Goal: Information Seeking & Learning: Learn about a topic

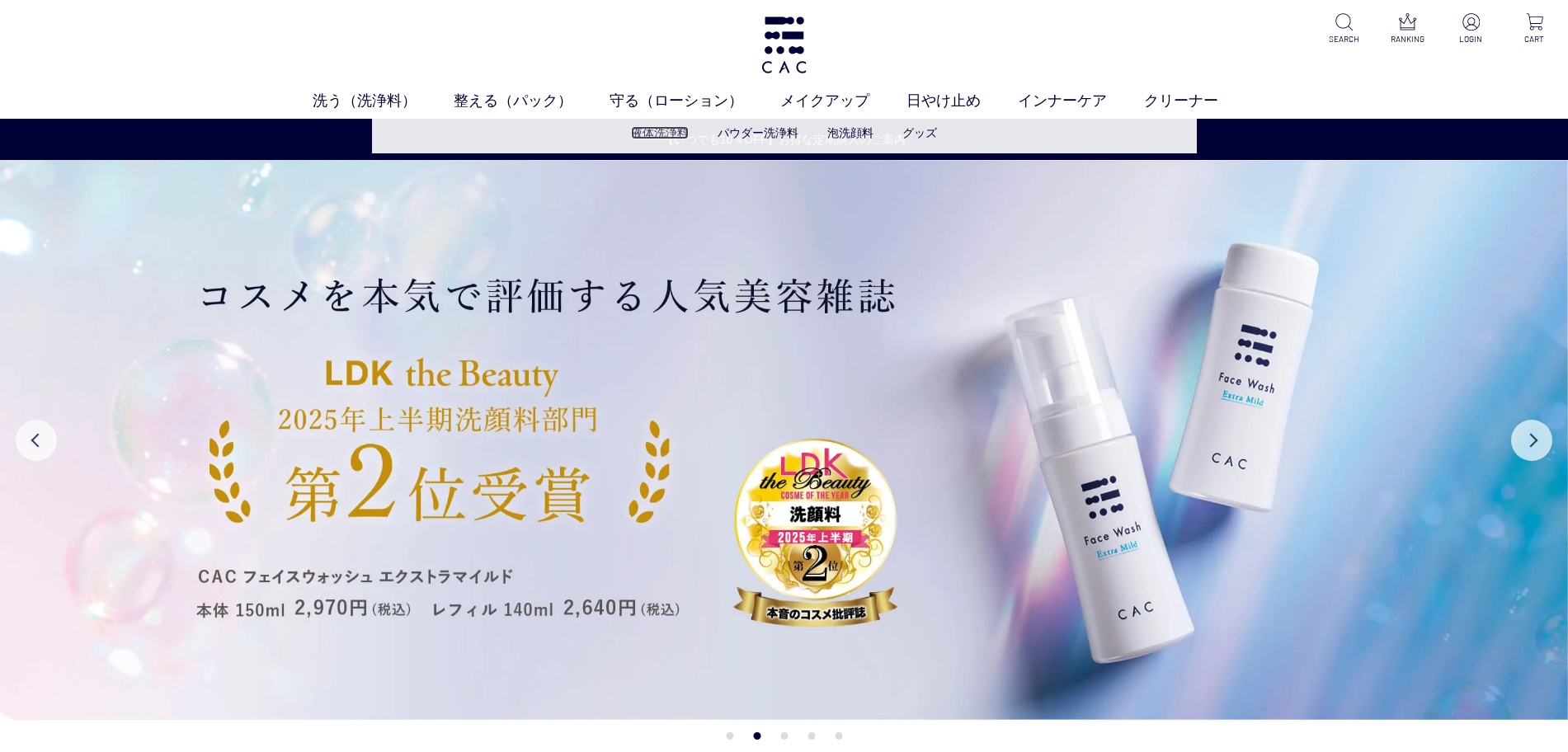
click at [653, 127] on link "液体洗浄料" at bounding box center [660, 132] width 58 height 13
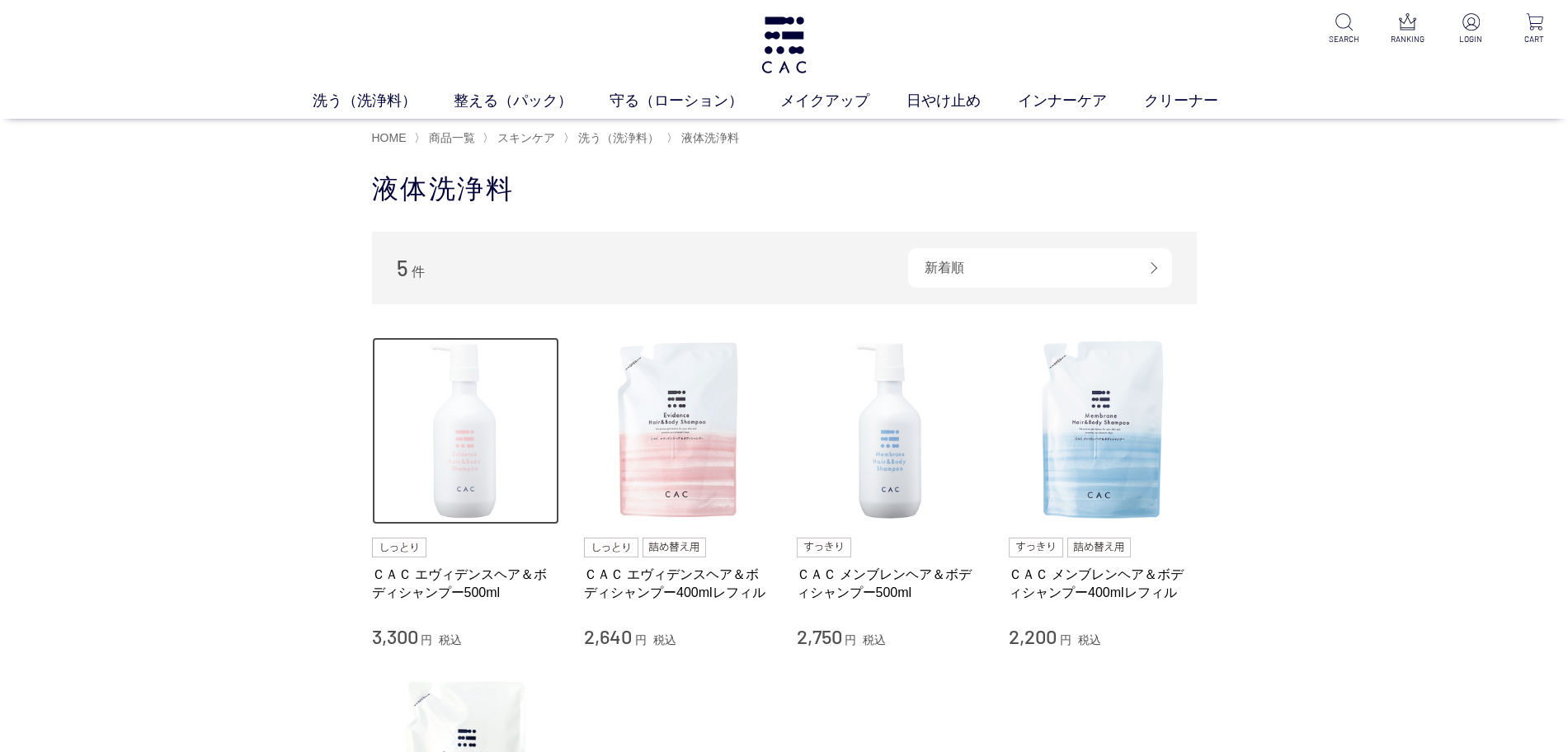
click at [458, 415] on img at bounding box center [466, 431] width 188 height 188
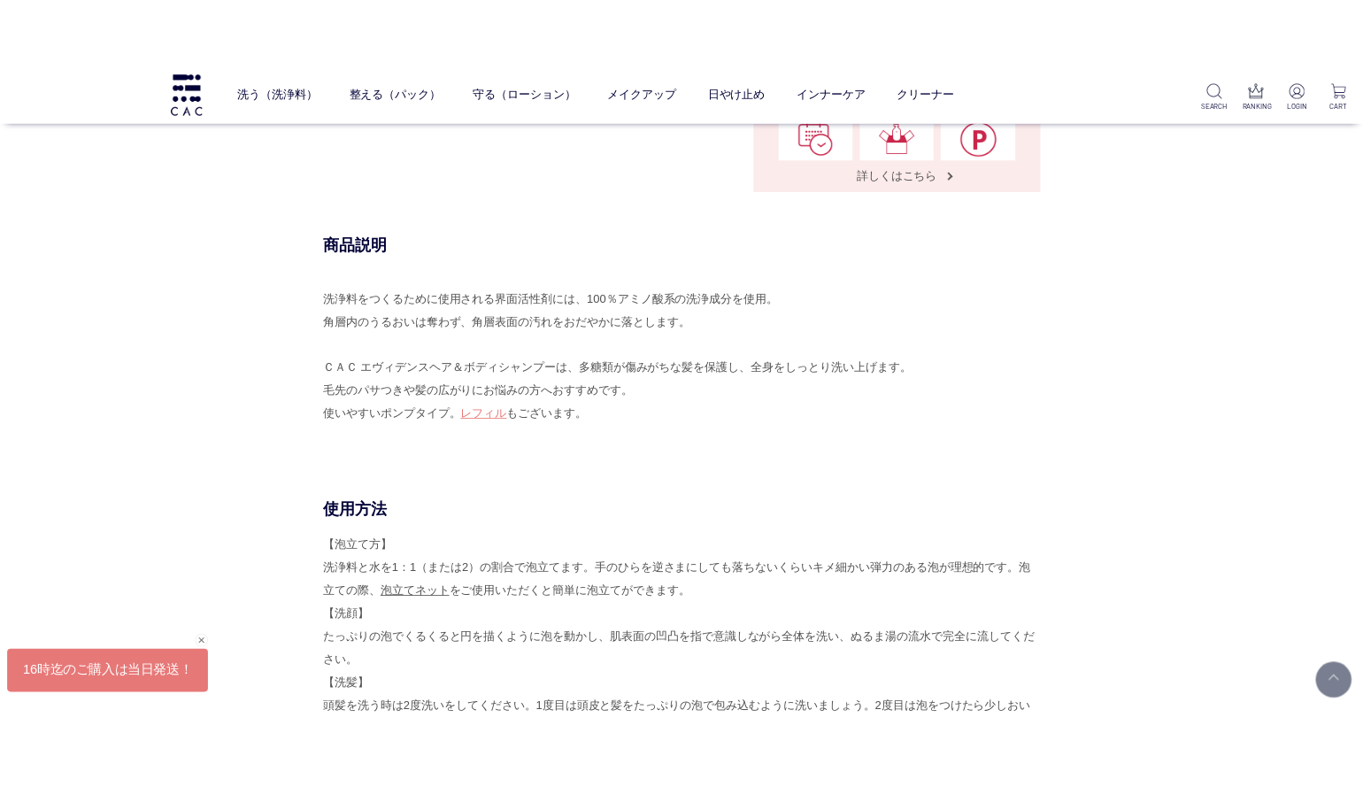
scroll to position [996, 0]
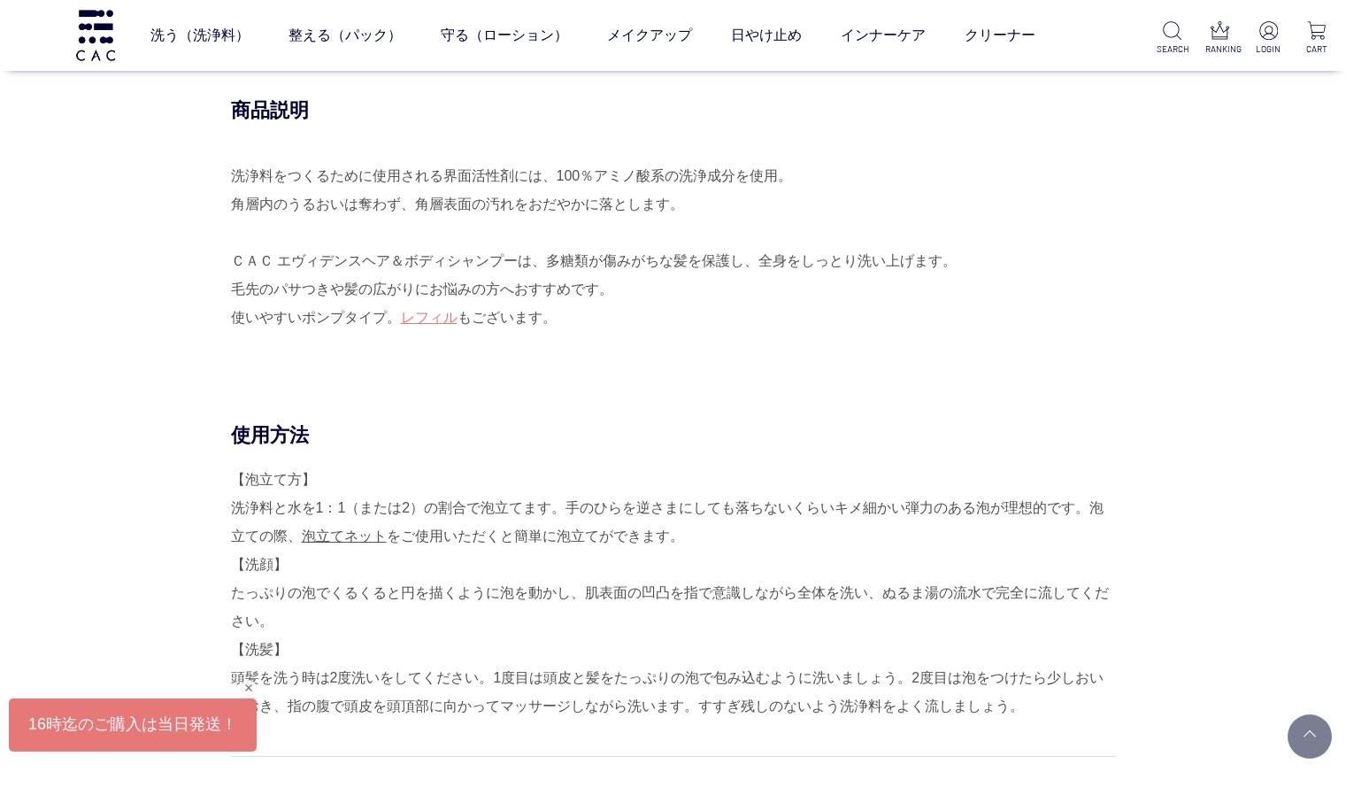
click at [231, 127] on div "商品説明 洗浄料をつくるために使用される界面活性剤には、100％アミノ酸系の洗浄成分を使用。 角層内のうるおいは奪わず、角層表面の汚れをおだやかに落とします。…" at bounding box center [673, 259] width 885 height 325
click at [1004, 213] on div "洗浄料をつくるために使用される界面活性剤には、100％アミノ酸系の洗浄成分を使用。 角層内のうるおいは奪わず、角層表面の汚れをおだやかに落とします。 ＣＡＣ …" at bounding box center [673, 261] width 885 height 198
click at [231, 190] on div "商品説明 洗浄料をつくるために使用される界面活性剤には、100％アミノ酸系の洗浄成分を使用。 角層内のうるおいは奪わず、角層表面の汚れをおだやかに落とします。…" at bounding box center [673, 259] width 885 height 325
click at [231, 265] on div "商品説明 洗浄料をつくるために使用される界面活性剤には、100％アミノ酸系の洗浄成分を使用。 角層内のうるおいは奪わず、角層表面の汚れをおだやかに落とします。…" at bounding box center [673, 259] width 885 height 325
click at [346, 29] on link "整える（パック）" at bounding box center [344, 36] width 113 height 50
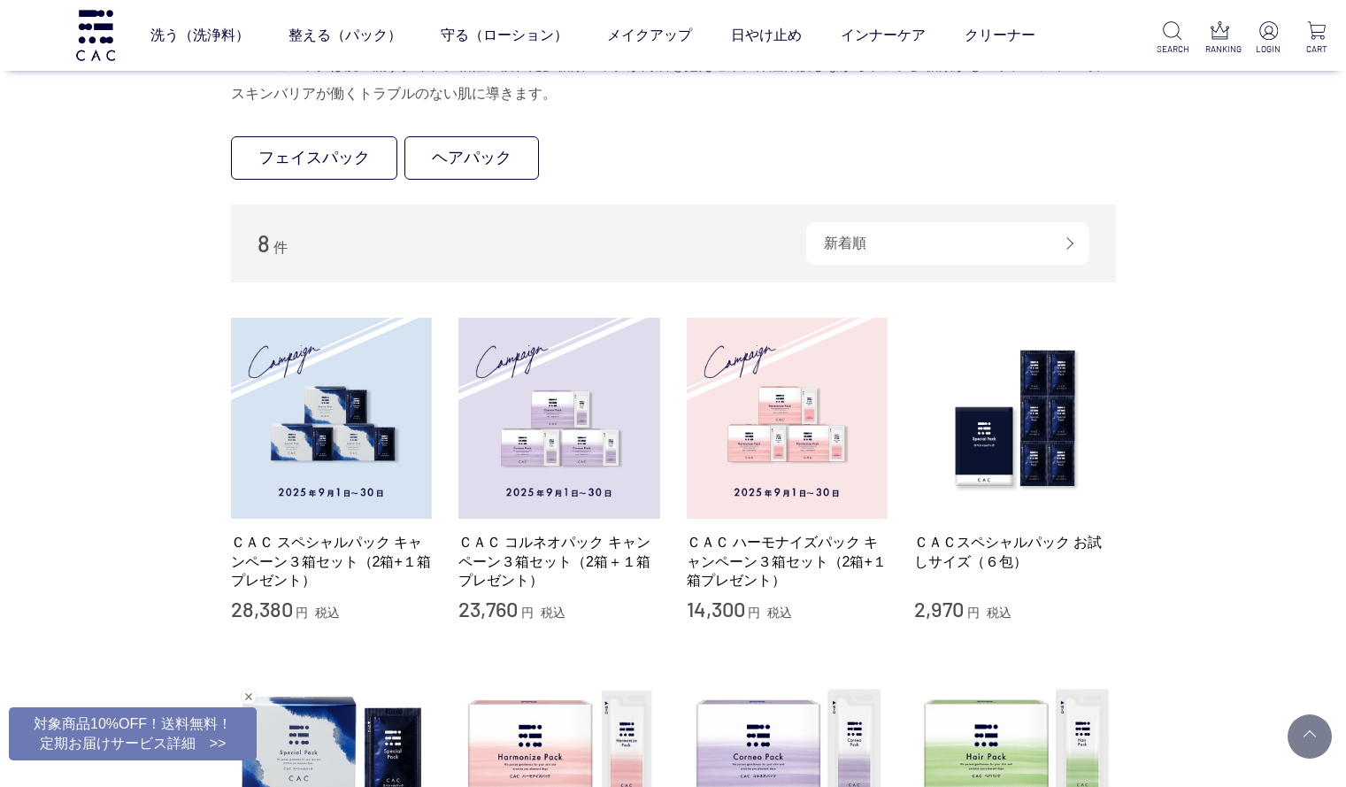
scroll to position [442, 0]
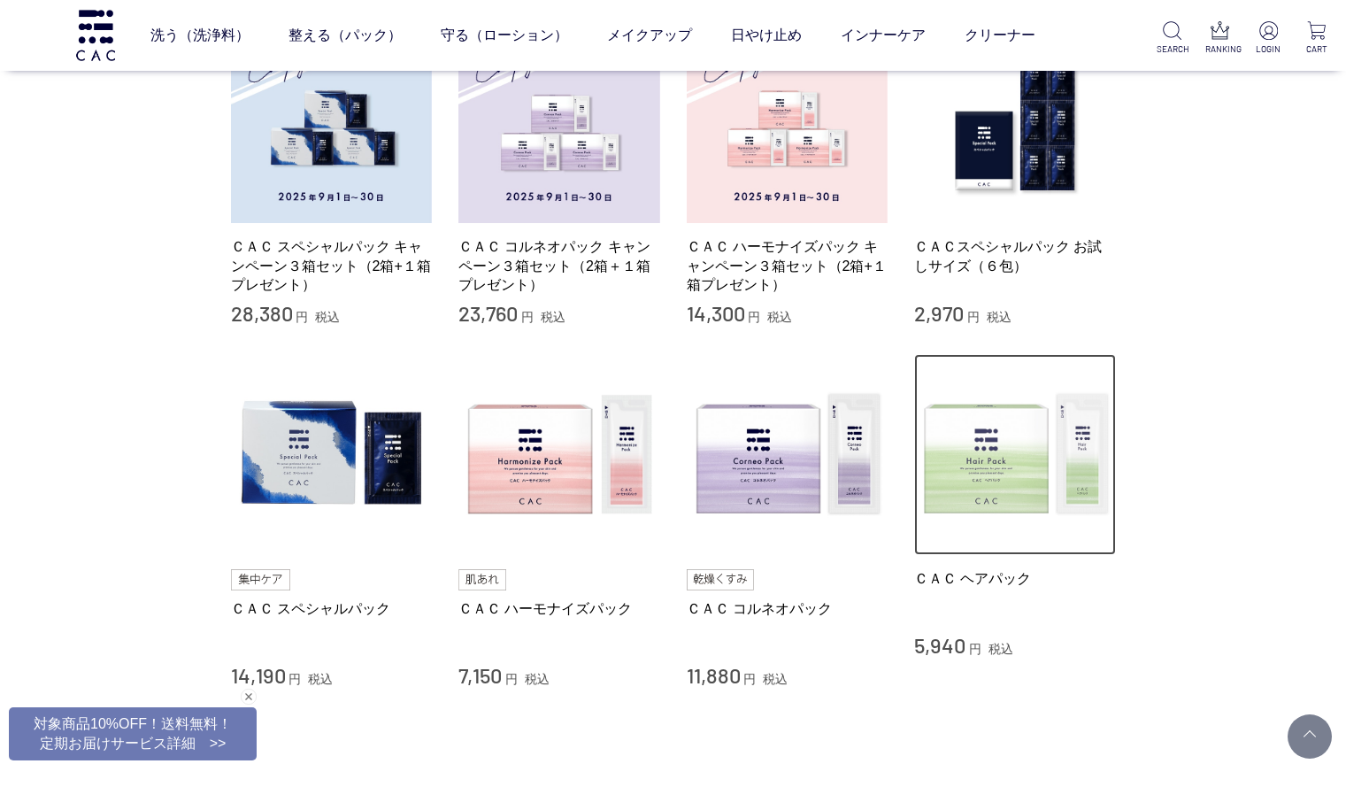
click at [1002, 435] on img at bounding box center [1015, 455] width 202 height 202
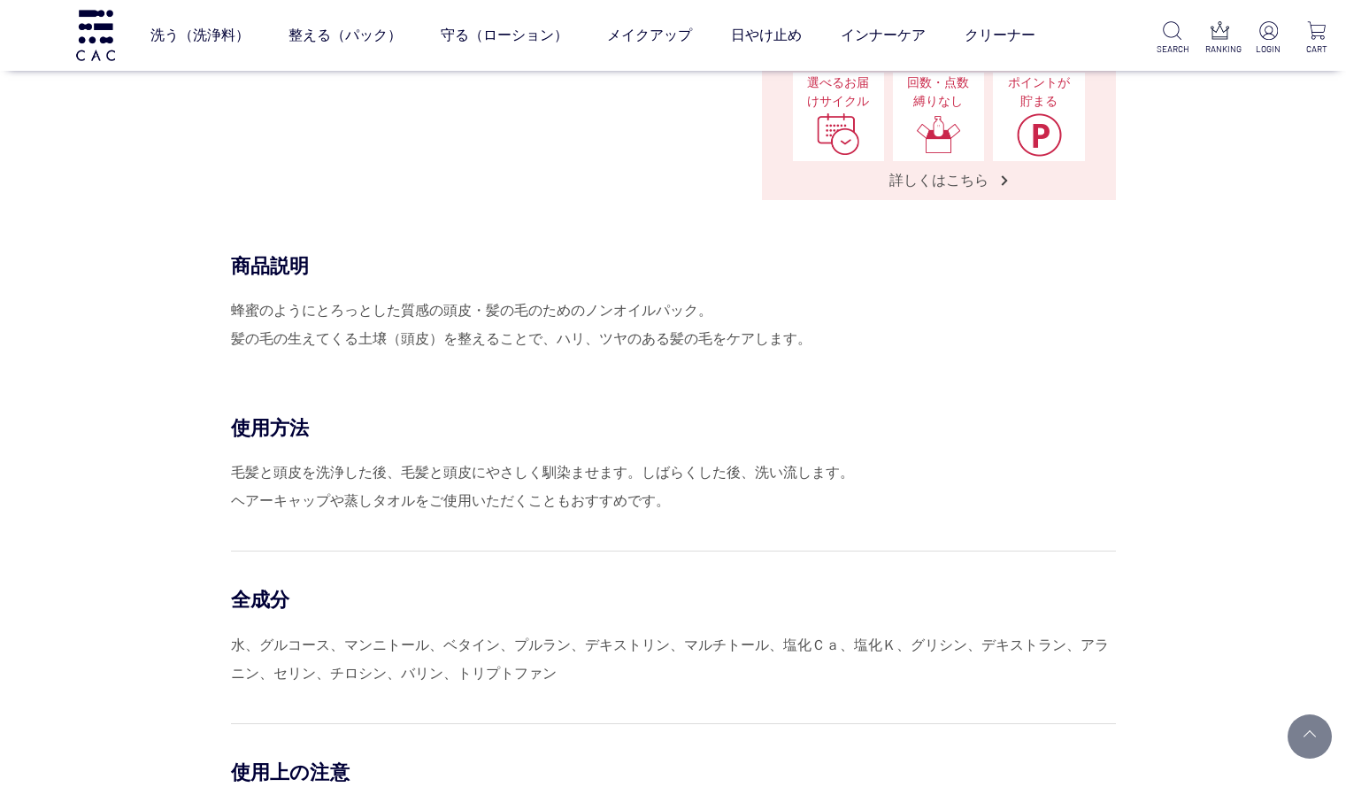
scroll to position [664, 0]
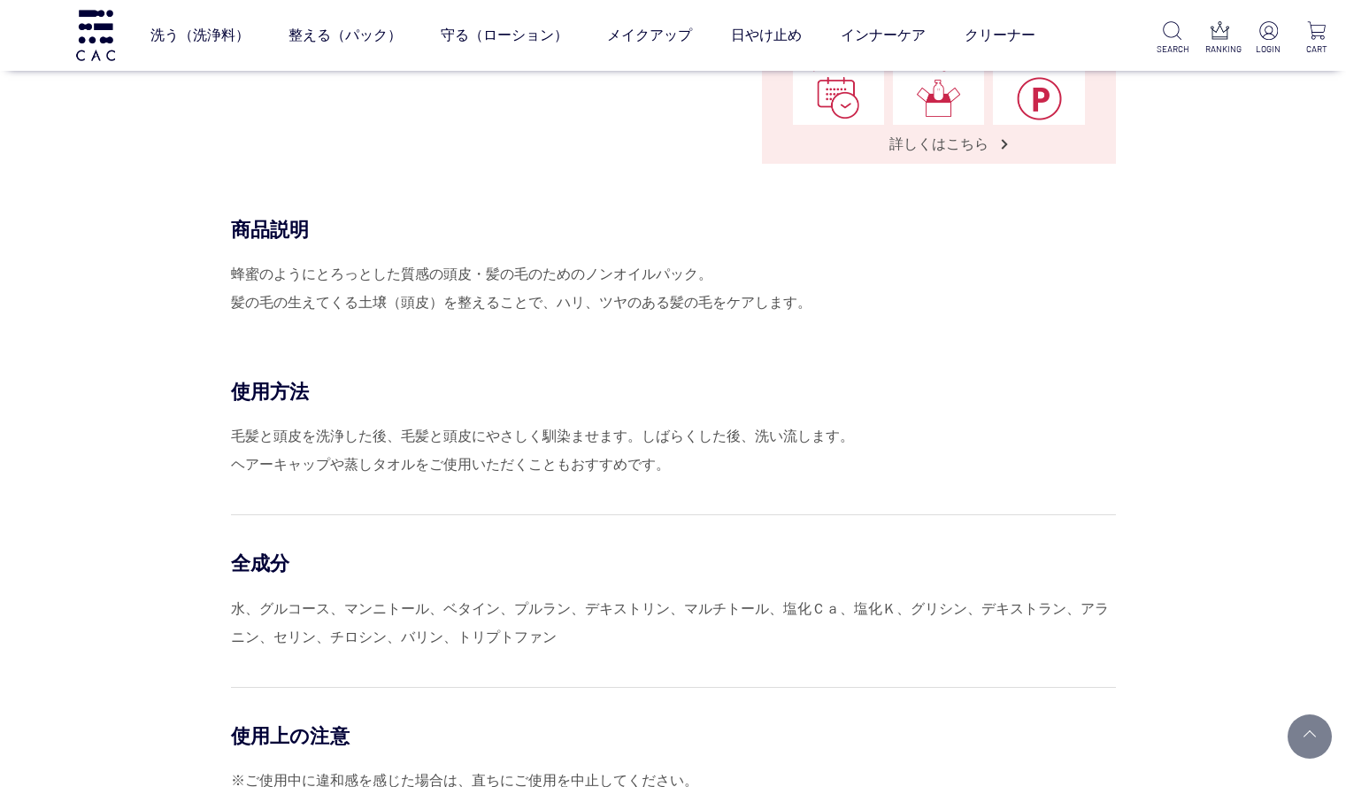
click at [231, 246] on div "商品説明 蜂蜜のようにとろっとした質感の頭皮・髪の毛のためのノンオイルパック。 髪の毛の生えてくる土壌（頭皮）を整えることで、ハリ、ツヤのある髪の毛をケアしま…" at bounding box center [673, 298] width 885 height 162
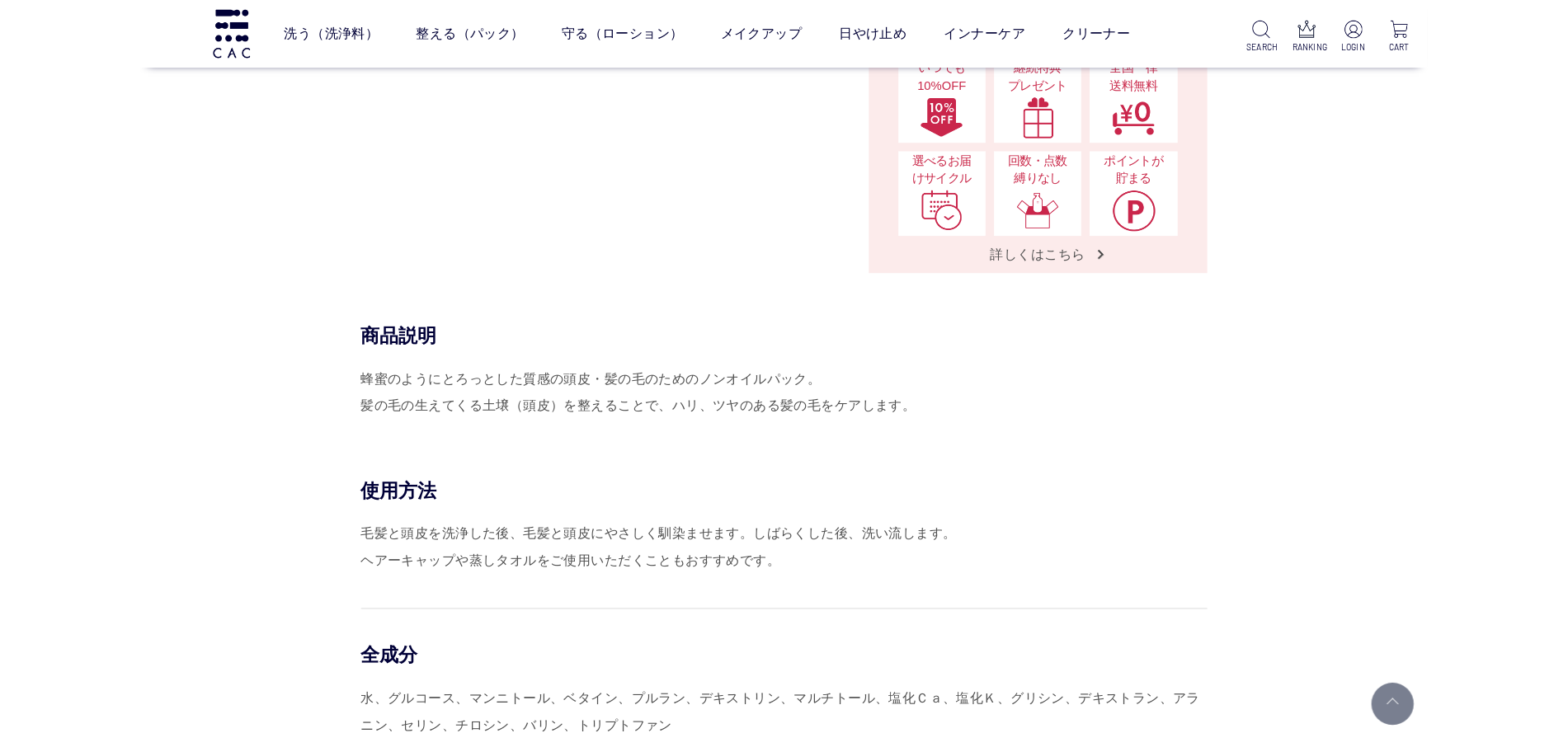
scroll to position [515, 0]
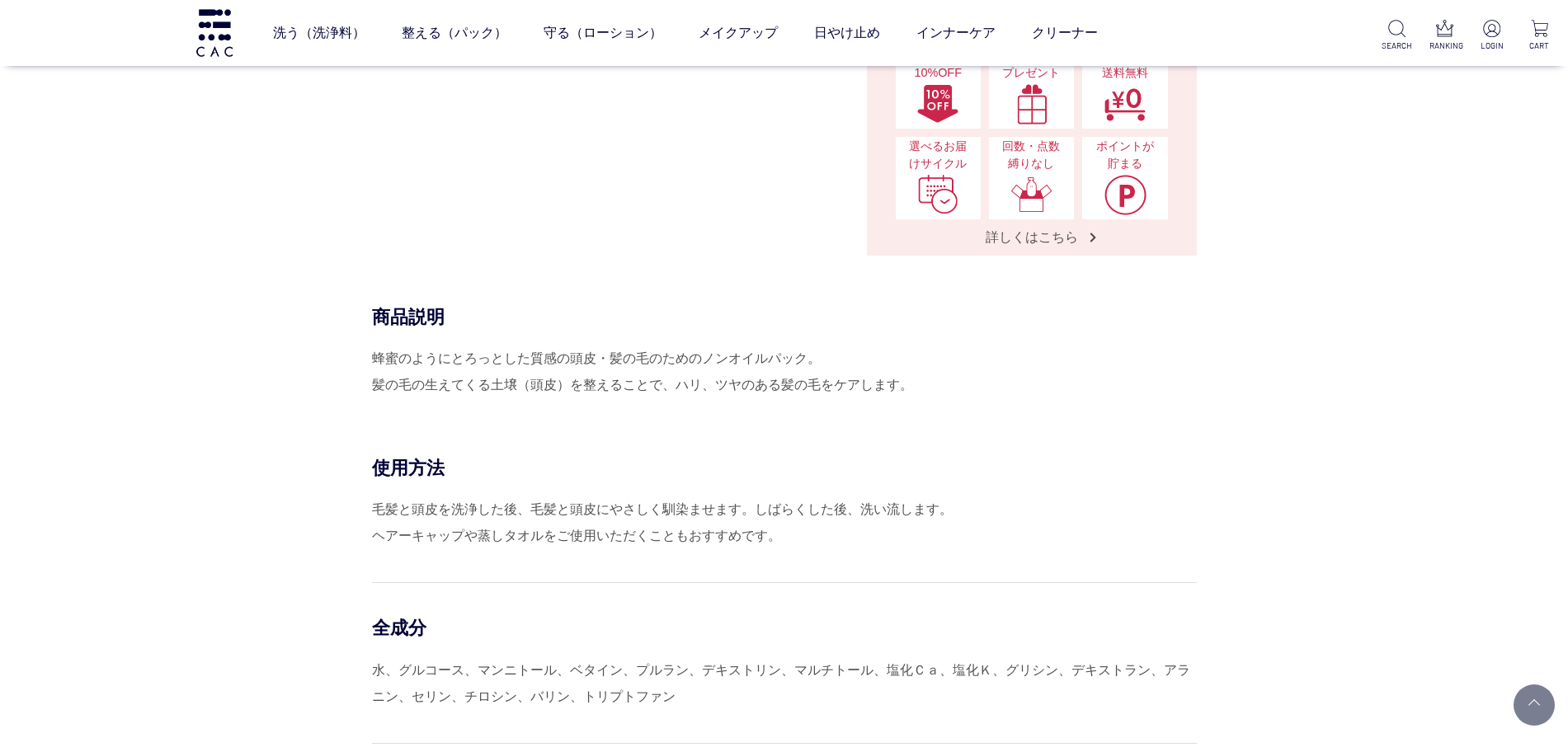
drag, startPoint x: 697, startPoint y: 375, endPoint x: 720, endPoint y: 377, distance: 23.1
click at [697, 375] on div "蜂蜜のようにとろっとした質感の頭皮・髪の毛のためのノンオイルパック。 髪の毛の生えてくる土壌（頭皮）を整えることで、ハリ、ツヤのある髪の毛をケアします。" at bounding box center [784, 372] width 825 height 53
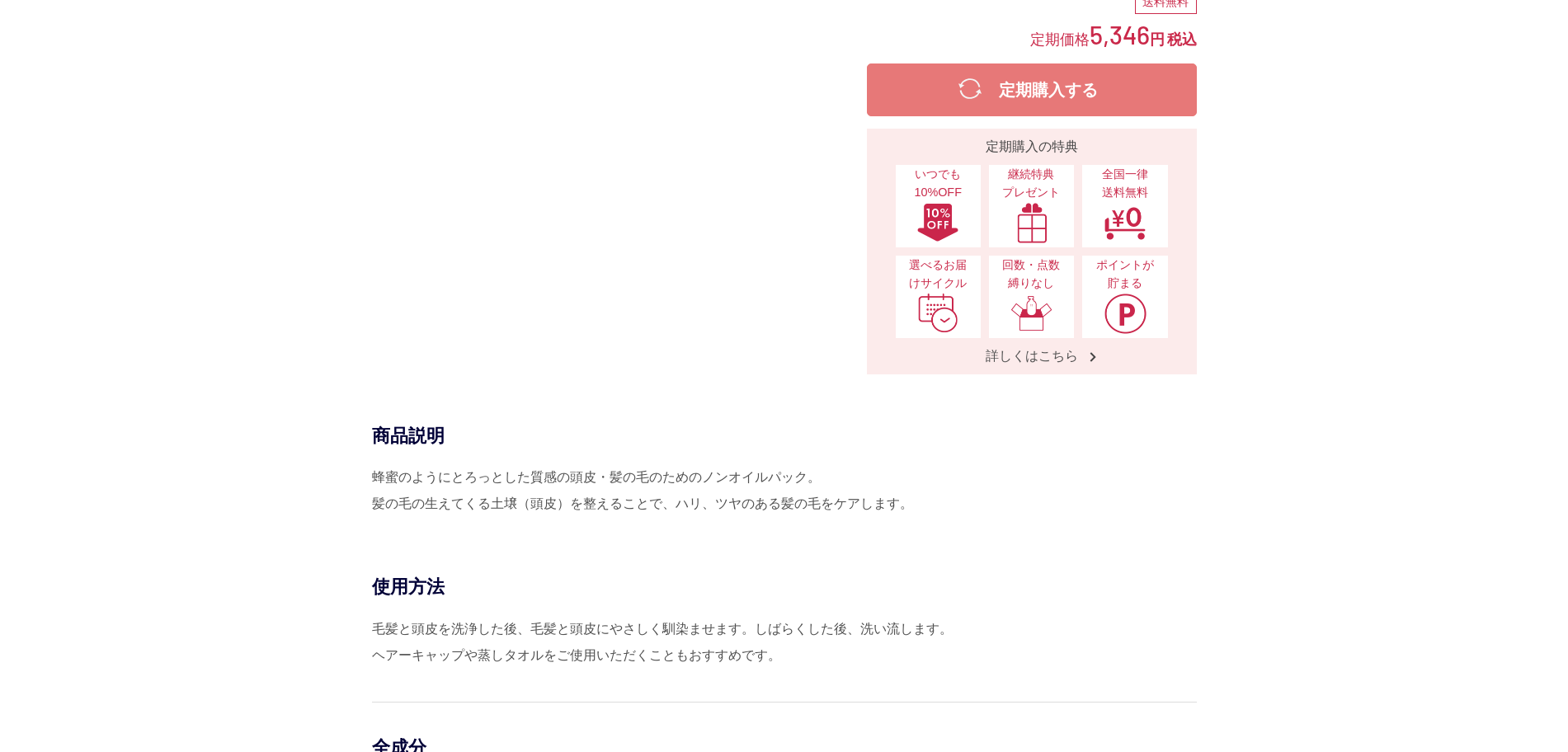
scroll to position [0, 0]
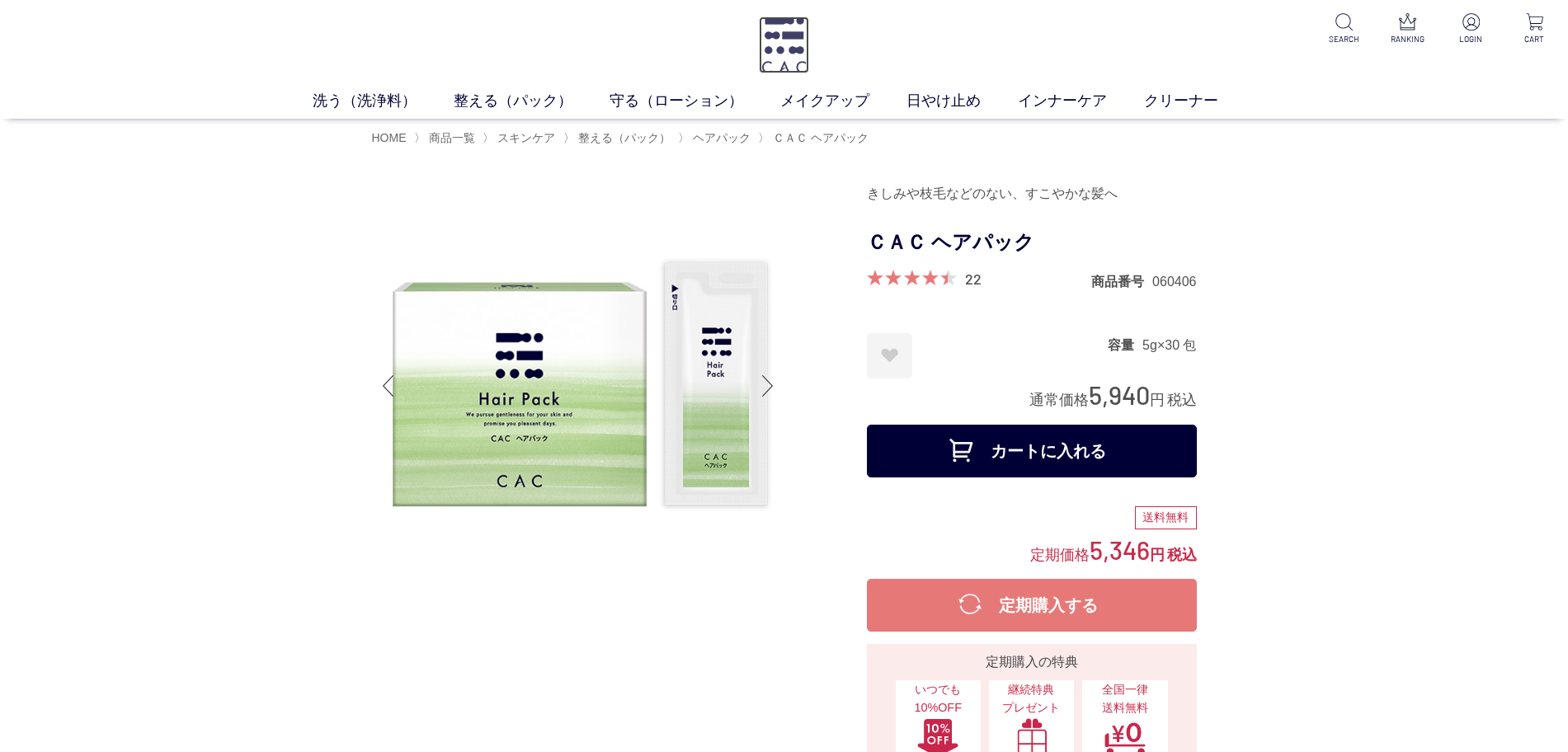
click at [791, 49] on img at bounding box center [784, 45] width 50 height 57
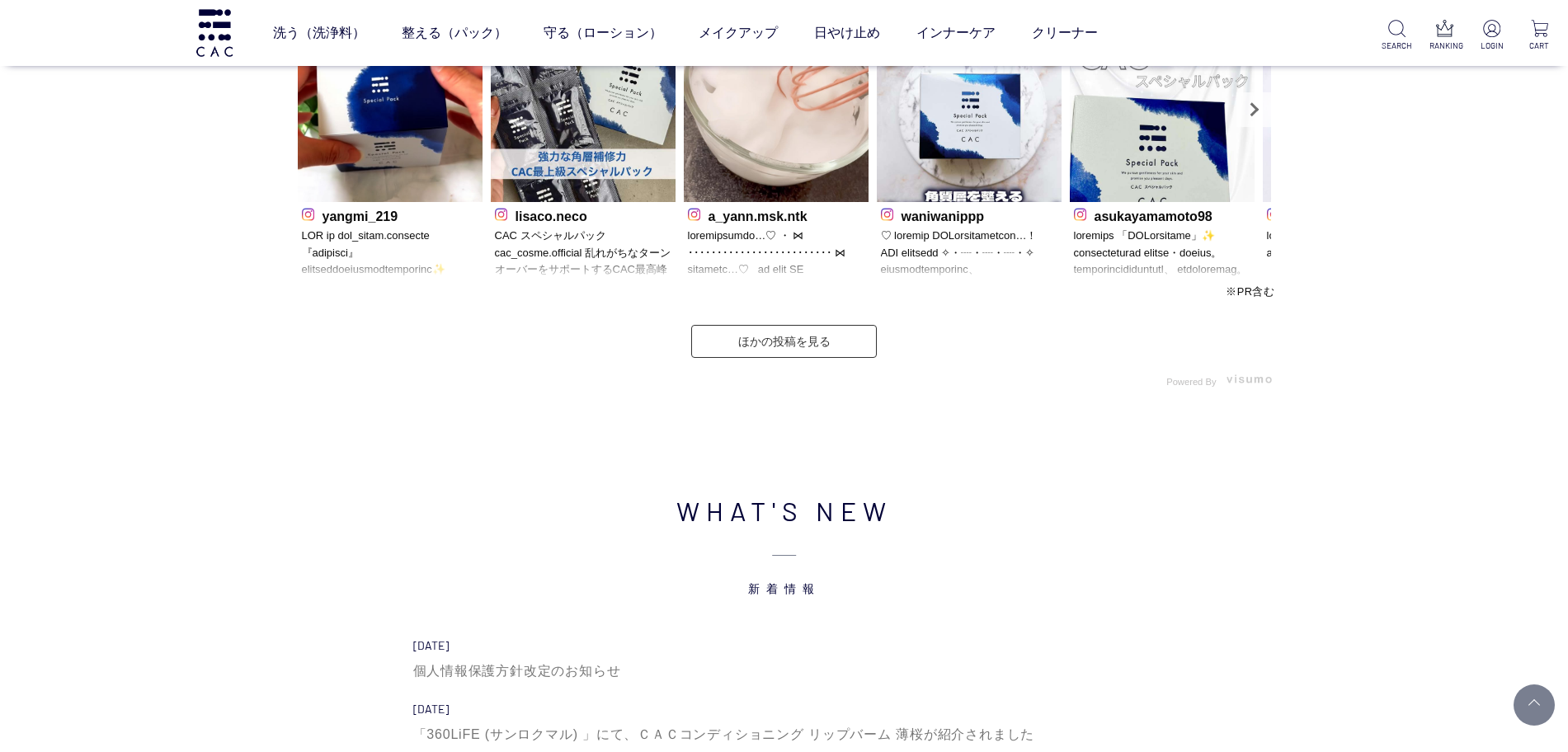
scroll to position [5463, 0]
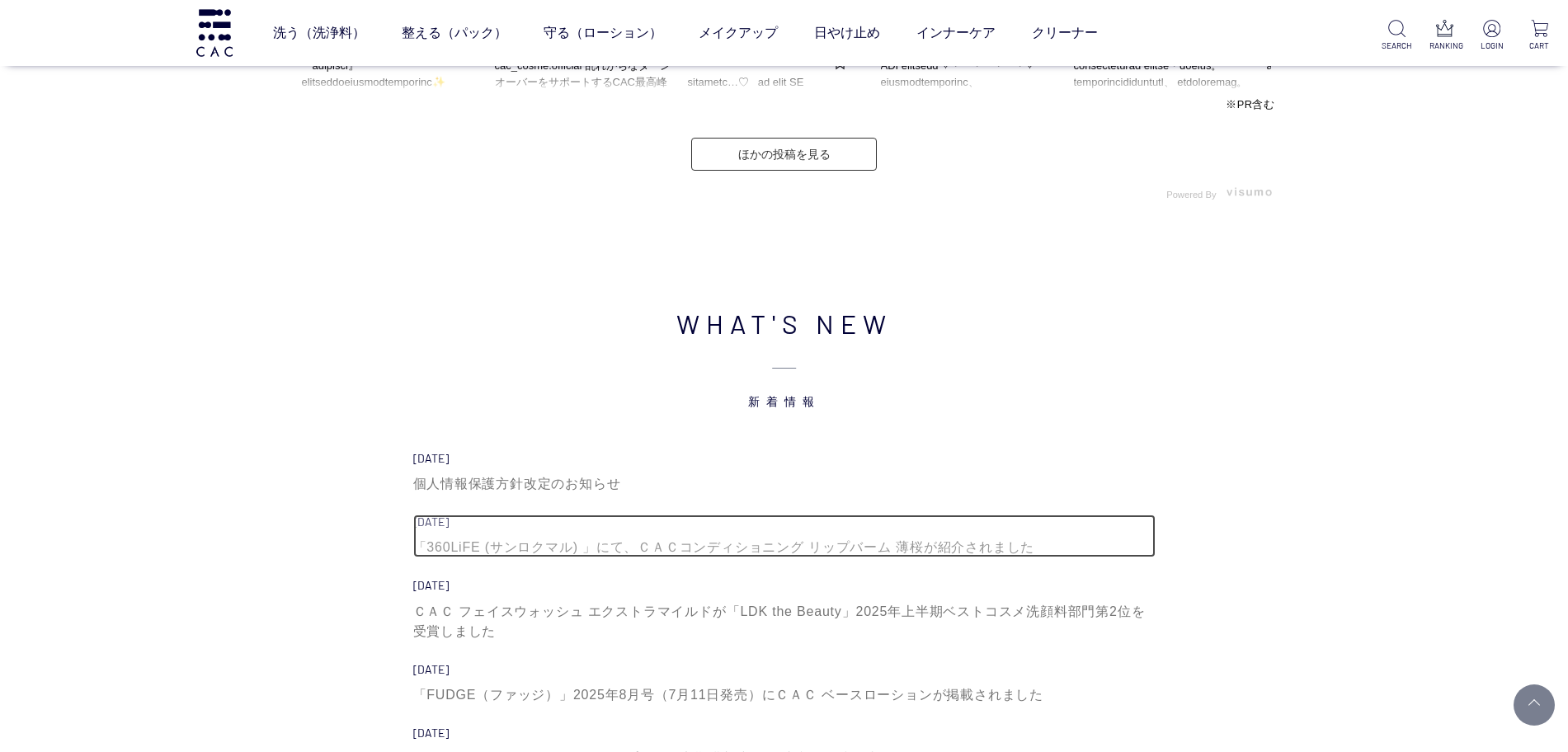
click at [870, 544] on div "「360LiFE (サンロクマル) 」にて、ＣＡＣコンディショニング リップバーム 薄桜が紹介されました" at bounding box center [784, 547] width 742 height 20
